Goal: Task Accomplishment & Management: Use online tool/utility

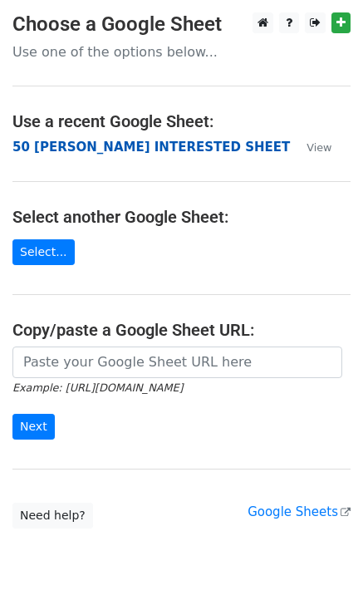
click at [90, 148] on strong "50 [PERSON_NAME] INTERESTED SHEET" at bounding box center [151, 147] width 278 height 15
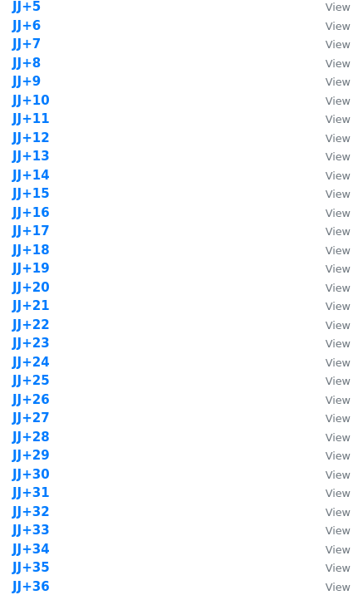
scroll to position [1552, 0]
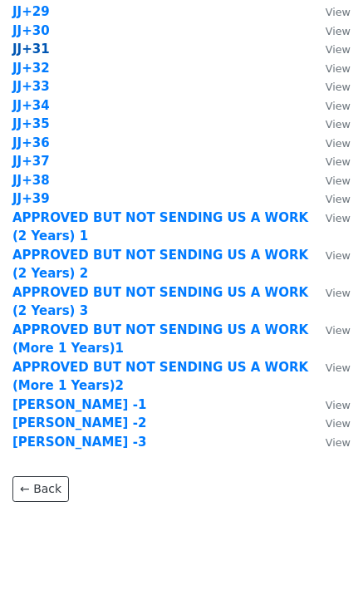
click at [41, 47] on strong "JJ+31" at bounding box center [30, 49] width 37 height 15
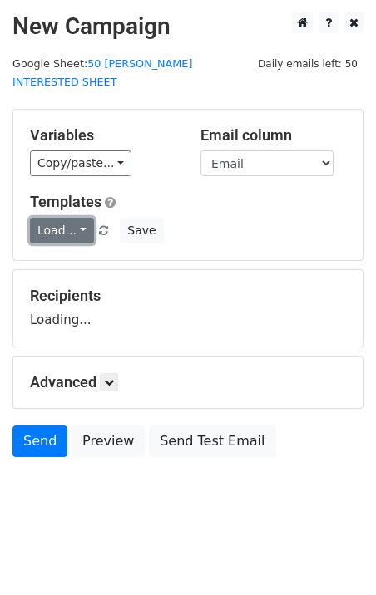
click at [54, 218] on link "Load..." at bounding box center [62, 231] width 64 height 26
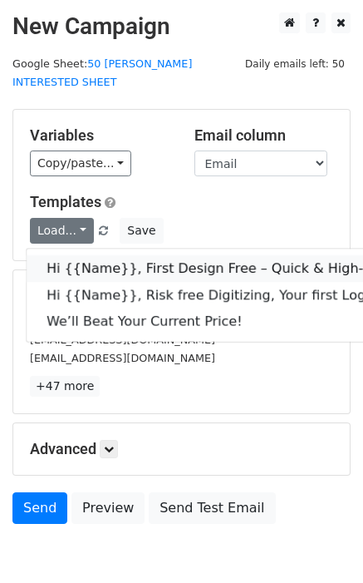
click at [81, 255] on link "Hi {{Name}}, First Design Free – Quick & High-Quality Digitizing!" at bounding box center [265, 268] width 477 height 27
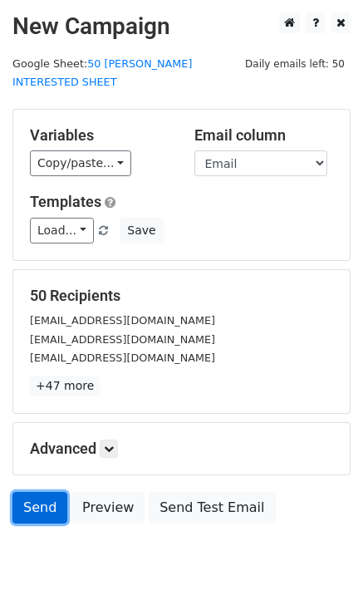
click at [35, 497] on link "Send" at bounding box center [39, 508] width 55 height 32
